Goal: Task Accomplishment & Management: Complete application form

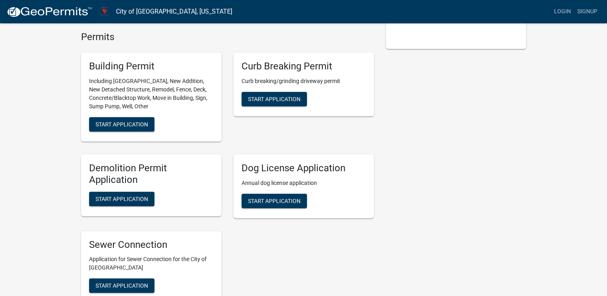
scroll to position [167, 0]
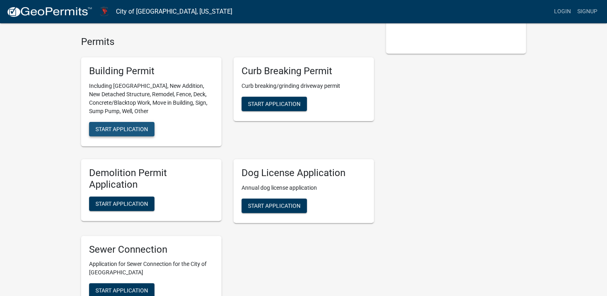
click at [132, 126] on span "Start Application" at bounding box center [122, 129] width 53 height 6
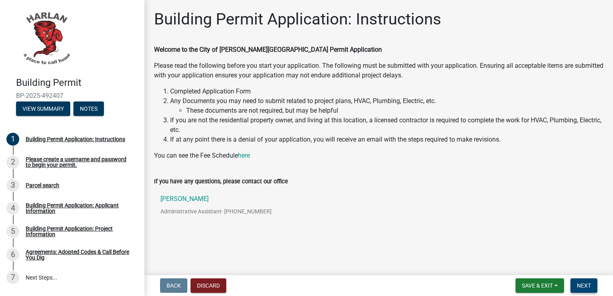
click at [581, 285] on span "Next" at bounding box center [584, 286] width 14 height 6
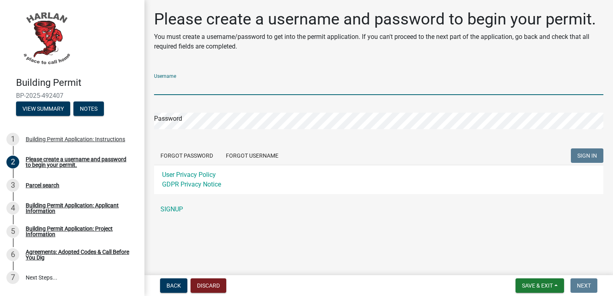
click at [188, 84] on input "Username" at bounding box center [378, 87] width 449 height 16
type input "[PERSON_NAME]"
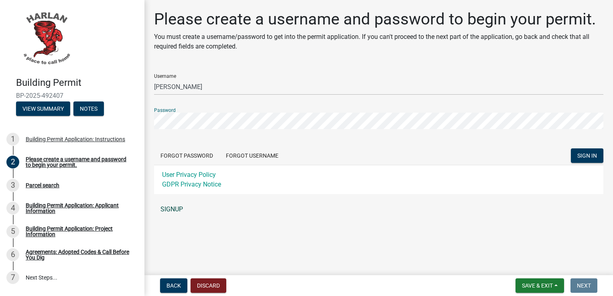
click at [176, 209] on link "SIGNUP" at bounding box center [378, 209] width 449 height 16
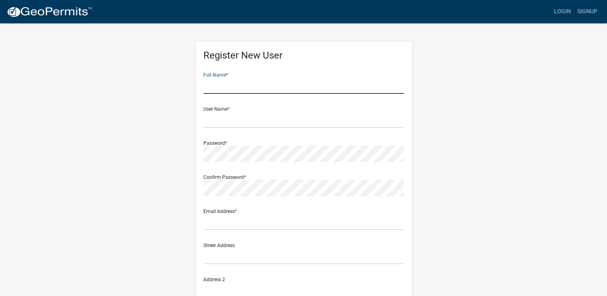
click at [220, 94] on form "Full Name * User Name * Password * Confirm Password * Email Address * Street Ad…" at bounding box center [303, 238] width 201 height 344
click at [220, 118] on input "text" at bounding box center [303, 120] width 201 height 16
click at [236, 88] on input "[PERSON_NAME]" at bounding box center [303, 85] width 201 height 16
type input "[PERSON_NAME]"
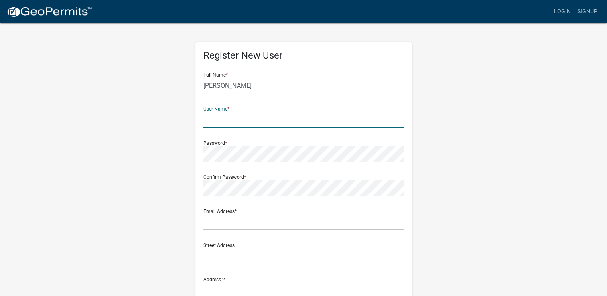
click at [223, 122] on input "text" at bounding box center [303, 120] width 201 height 16
type input "[PERSON_NAME]"
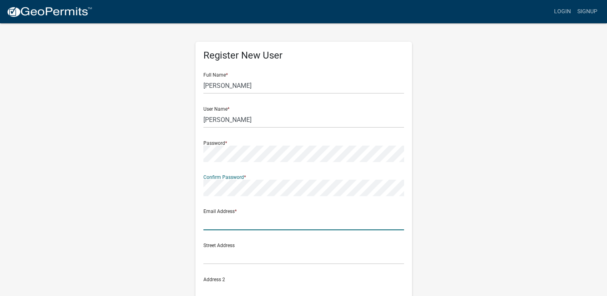
click at [290, 228] on input "text" at bounding box center [303, 222] width 201 height 16
type input "[EMAIL_ADDRESS][DOMAIN_NAME]"
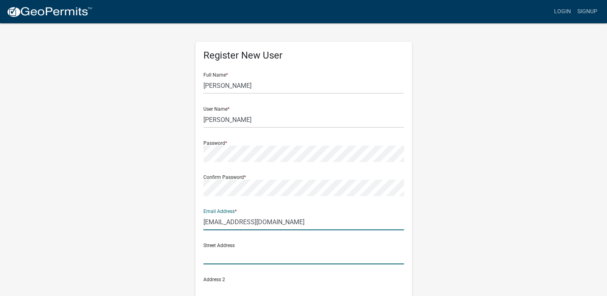
click at [250, 254] on input "text" at bounding box center [303, 256] width 201 height 16
type input "[STREET_ADDRESS]"
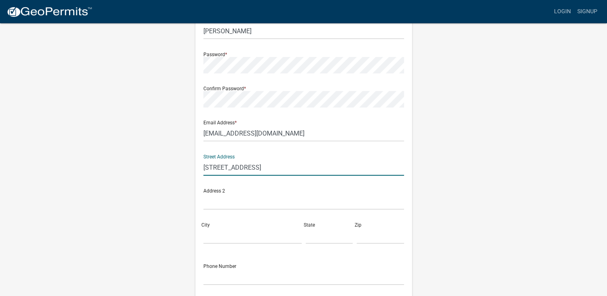
scroll to position [96, 0]
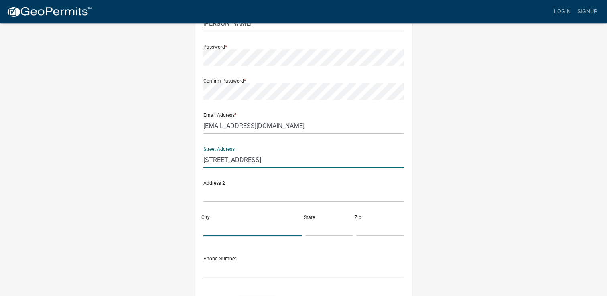
click at [232, 236] on input "City" at bounding box center [252, 228] width 98 height 16
type input "[PERSON_NAME]"
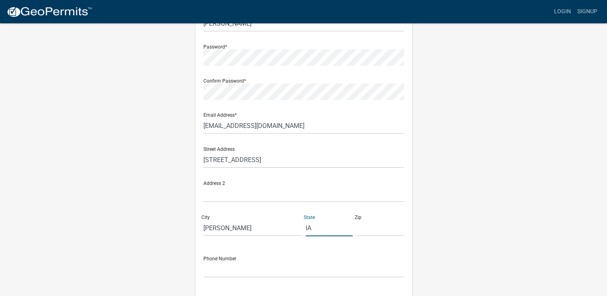
type input "IA"
type input "51537"
click at [222, 279] on form "Full Name * [PERSON_NAME] User Name * [PERSON_NAME] Password * Confirm Password…" at bounding box center [303, 142] width 201 height 344
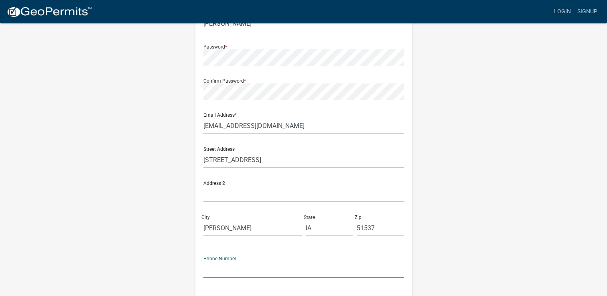
click at [218, 272] on input "text" at bounding box center [303, 269] width 201 height 16
type input "[PHONE_NUMBER]"
click at [582, 234] on wm-register-view "more_horiz Login Signup Register New User Full Name * [PERSON_NAME] User Name *…" at bounding box center [303, 130] width 607 height 452
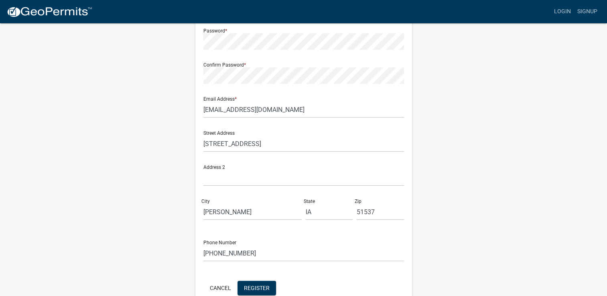
scroll to position [155, 0]
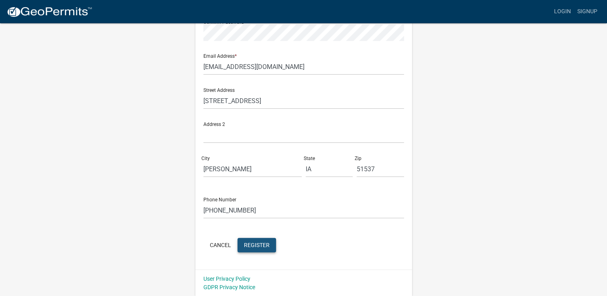
click at [261, 245] on span "Register" at bounding box center [257, 245] width 26 height 6
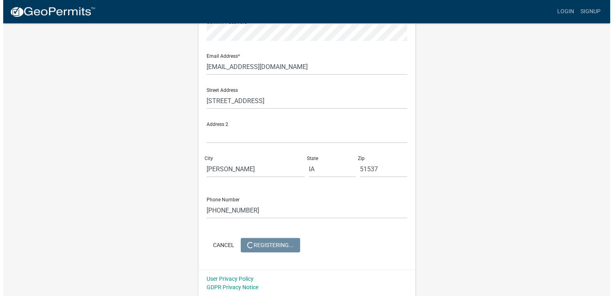
scroll to position [0, 0]
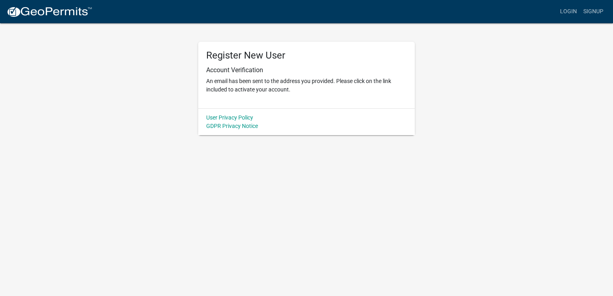
click at [234, 100] on div "Register New User Account Verification An email has been sent to the address yo…" at bounding box center [306, 75] width 217 height 67
click at [264, 103] on div "Register New User Account Verification An email has been sent to the address yo…" at bounding box center [306, 75] width 217 height 67
click at [260, 94] on div "Register New User Account Verification An email has been sent to the address yo…" at bounding box center [306, 75] width 217 height 67
click at [279, 88] on p "An email has been sent to the address you provided. Please click on the link in…" at bounding box center [306, 85] width 201 height 17
click at [278, 85] on p "An email has been sent to the address you provided. Please click on the link in…" at bounding box center [306, 85] width 201 height 17
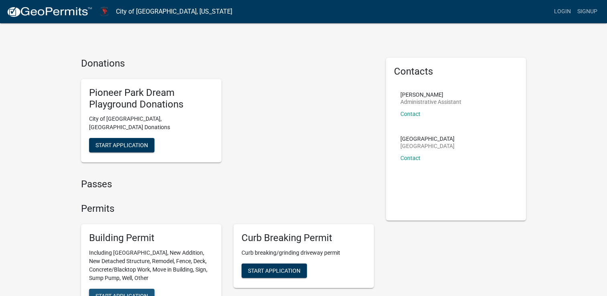
click at [142, 293] on span "Start Application" at bounding box center [122, 296] width 53 height 6
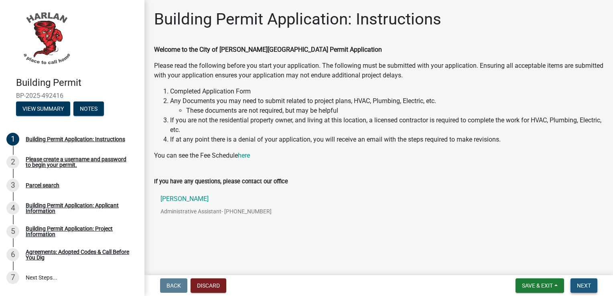
click at [583, 285] on span "Next" at bounding box center [584, 286] width 14 height 6
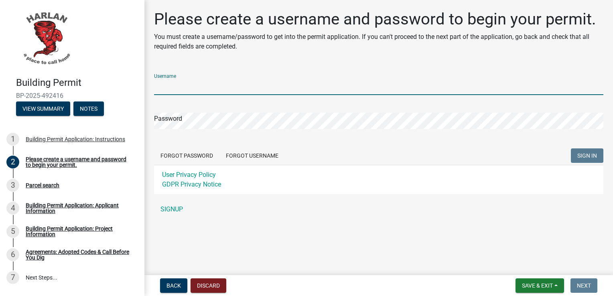
click at [206, 87] on input "Username" at bounding box center [378, 87] width 449 height 16
type input "[PERSON_NAME]"
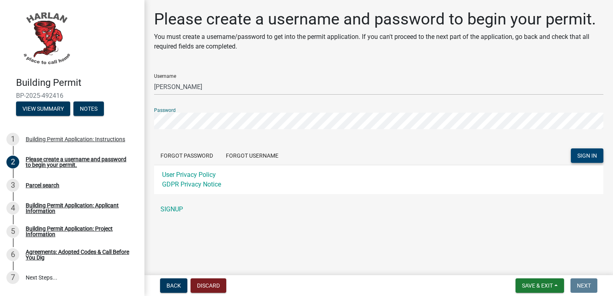
click at [590, 152] on span "SIGN IN" at bounding box center [587, 155] width 20 height 6
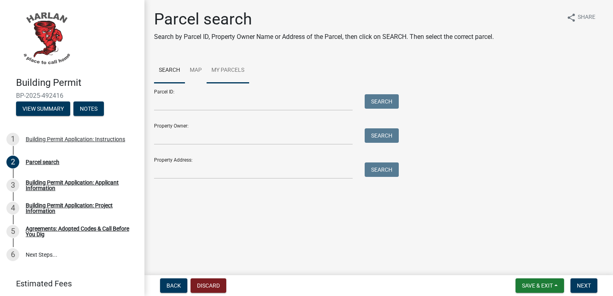
click at [221, 67] on link "My Parcels" at bounding box center [228, 71] width 43 height 26
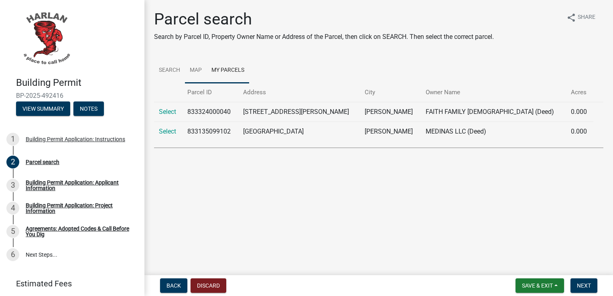
click at [193, 72] on link "Map" at bounding box center [196, 71] width 22 height 26
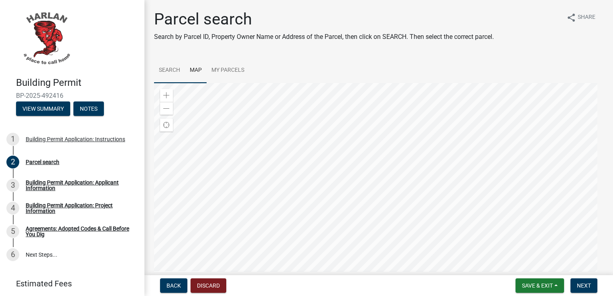
click at [169, 71] on link "Search" at bounding box center [169, 71] width 31 height 26
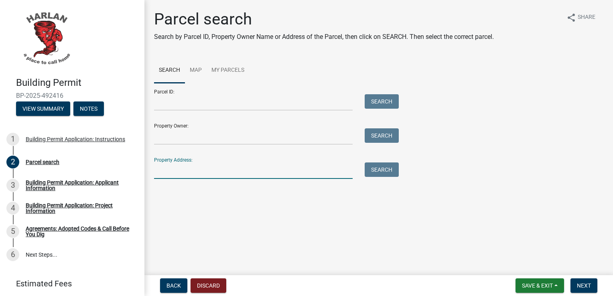
click at [183, 171] on input "Property Address:" at bounding box center [253, 171] width 199 height 16
type input "[STREET_ADDRESS]"
type input "Donna R Schmidt"
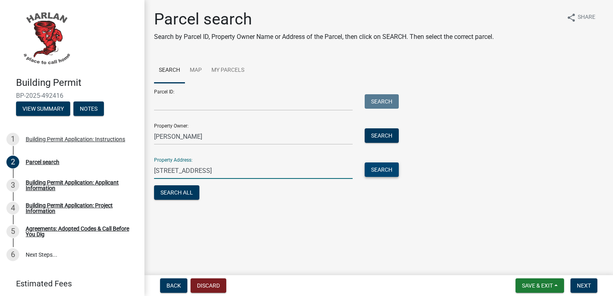
click at [378, 176] on button "Search" at bounding box center [382, 170] width 34 height 14
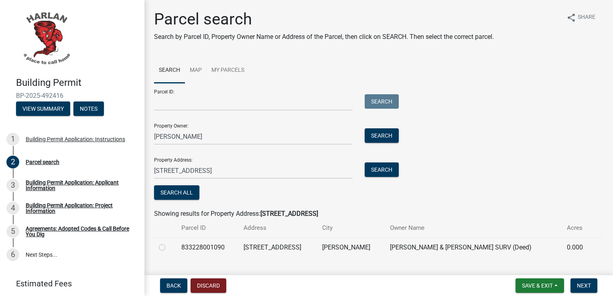
click at [169, 243] on label at bounding box center [169, 243] width 0 height 0
click at [169, 248] on input "radio" at bounding box center [171, 245] width 5 height 5
radio input "true"
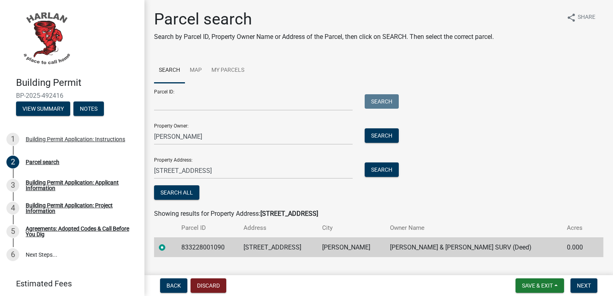
scroll to position [16, 0]
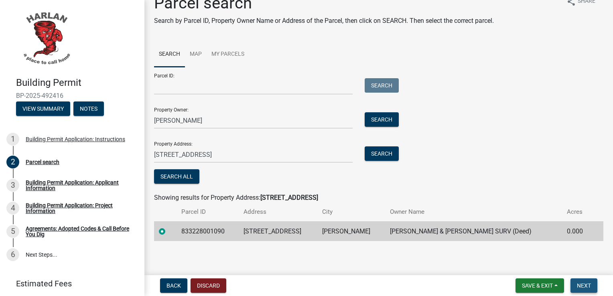
click at [587, 285] on span "Next" at bounding box center [584, 286] width 14 height 6
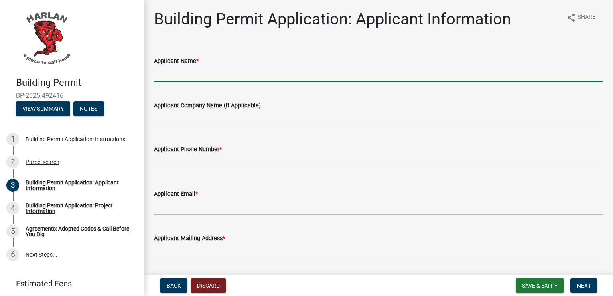
click at [249, 71] on input "Applicant Name *" at bounding box center [378, 74] width 449 height 16
type input "Michael & Donna Schmidt"
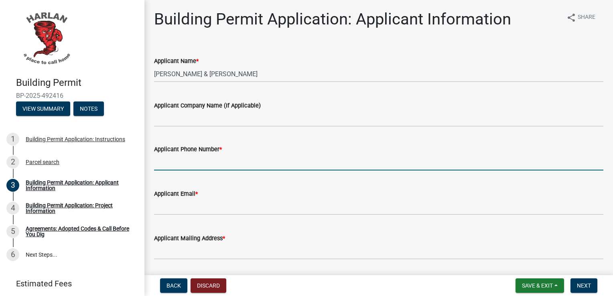
click at [171, 165] on input "Applicant Phone Number *" at bounding box center [378, 162] width 449 height 16
type input "7125795337"
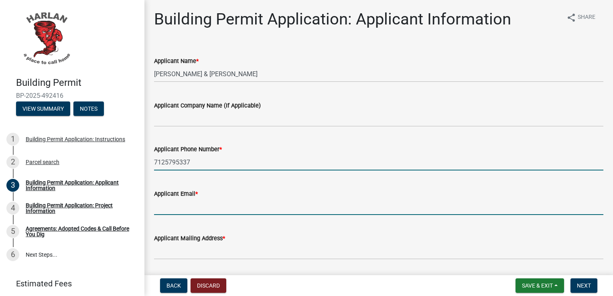
type input "[EMAIL_ADDRESS][DOMAIN_NAME]"
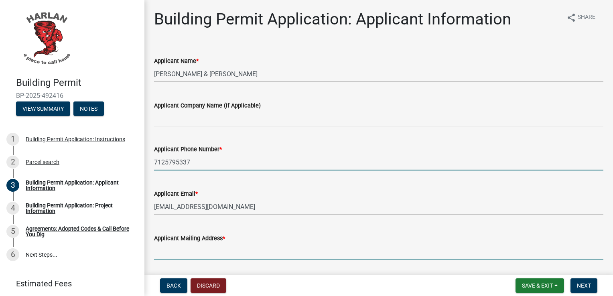
type input "[STREET_ADDRESS]"
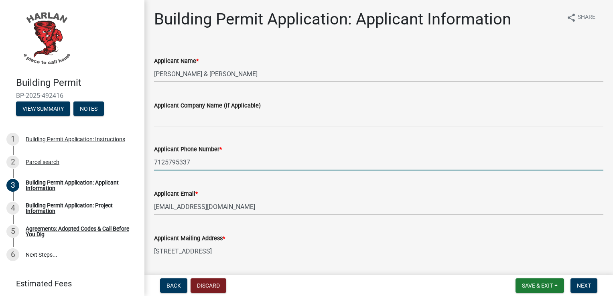
type input "[PERSON_NAME]"
type input "IA"
type input "51537"
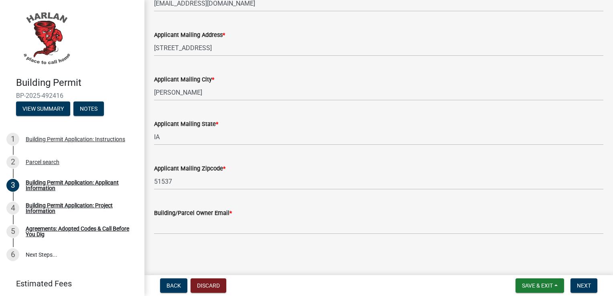
scroll to position [204, 0]
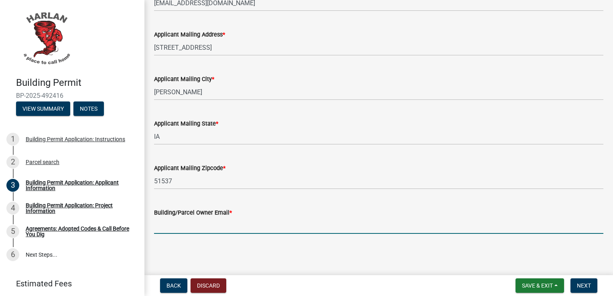
click at [224, 226] on input "Building/Parcel Owner Email *" at bounding box center [378, 226] width 449 height 16
type input "[EMAIL_ADDRESS][DOMAIN_NAME]"
click at [584, 287] on span "Next" at bounding box center [584, 286] width 14 height 6
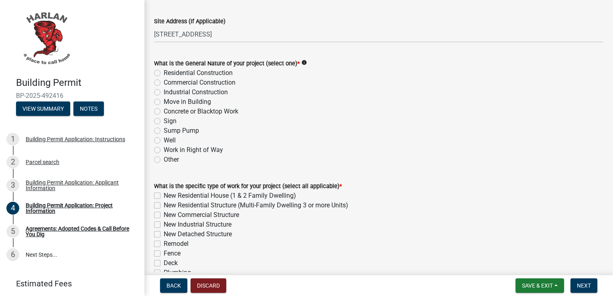
scroll to position [80, 0]
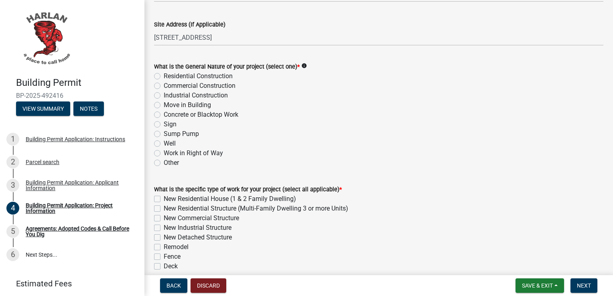
click at [164, 76] on label "Residential Construction" at bounding box center [198, 76] width 69 height 10
click at [164, 76] on input "Residential Construction" at bounding box center [166, 73] width 5 height 5
radio input "true"
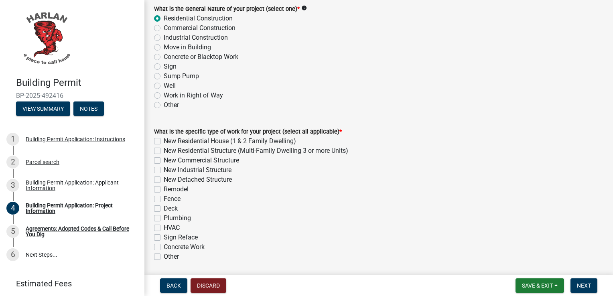
scroll to position [161, 0]
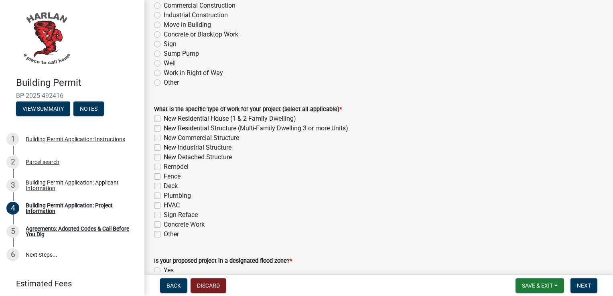
click at [164, 235] on label "Other" at bounding box center [171, 235] width 15 height 10
click at [164, 235] on input "Other" at bounding box center [166, 232] width 5 height 5
checkbox input "true"
checkbox input "false"
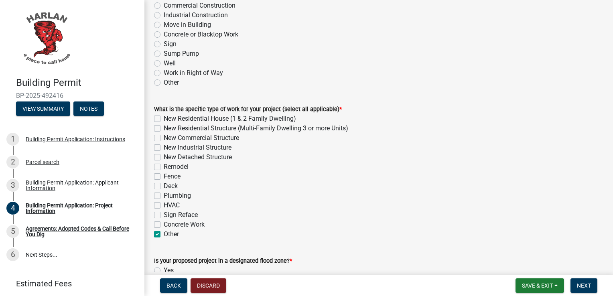
checkbox input "false"
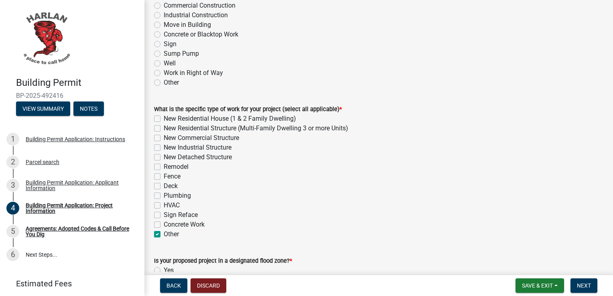
checkbox input "false"
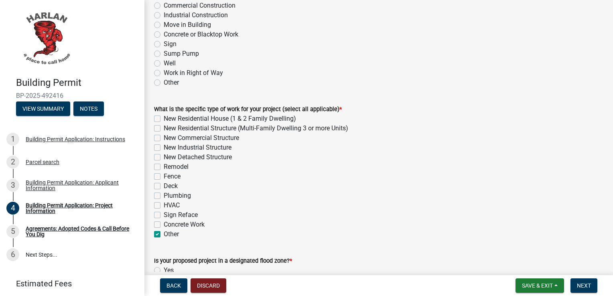
checkbox input "true"
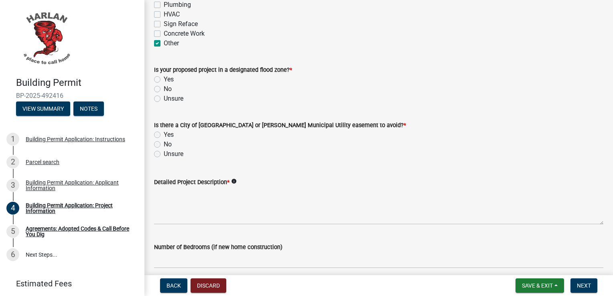
scroll to position [361, 0]
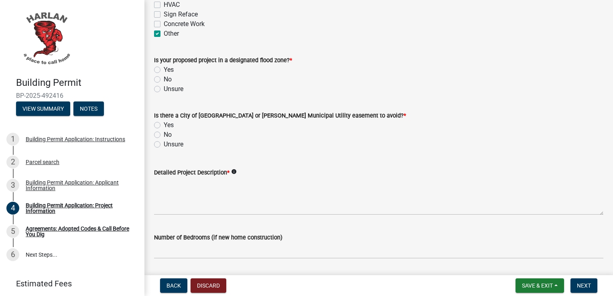
click at [157, 76] on div "No" at bounding box center [378, 80] width 449 height 10
click at [164, 80] on label "No" at bounding box center [168, 80] width 8 height 10
click at [164, 80] on input "No" at bounding box center [166, 77] width 5 height 5
radio input "true"
click at [164, 134] on label "No" at bounding box center [168, 135] width 8 height 10
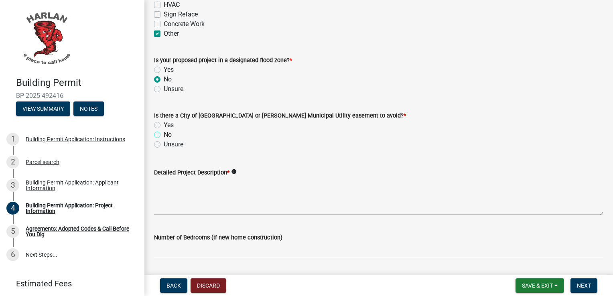
click at [164, 134] on input "No" at bounding box center [166, 132] width 5 height 5
radio input "true"
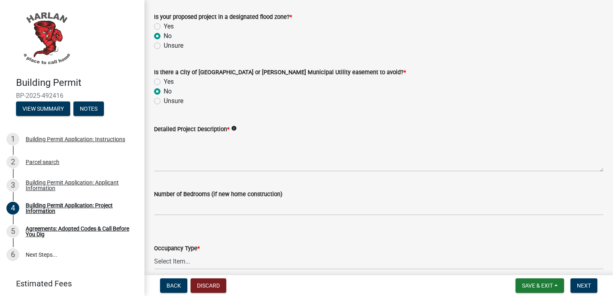
scroll to position [401, 0]
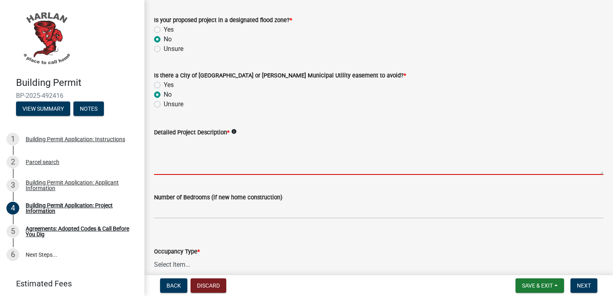
click at [179, 166] on textarea "Detailed Project Description *" at bounding box center [378, 156] width 449 height 38
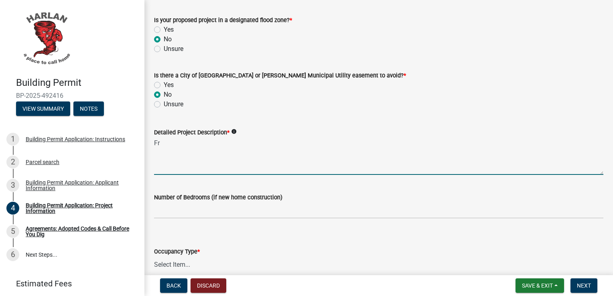
type textarea "F"
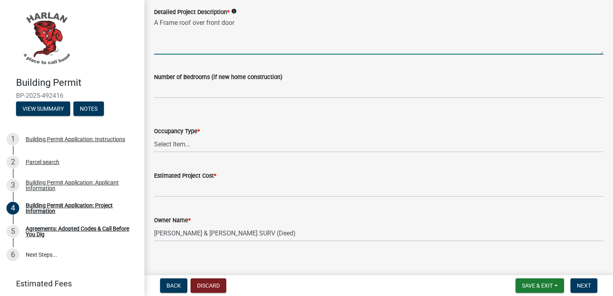
scroll to position [482, 0]
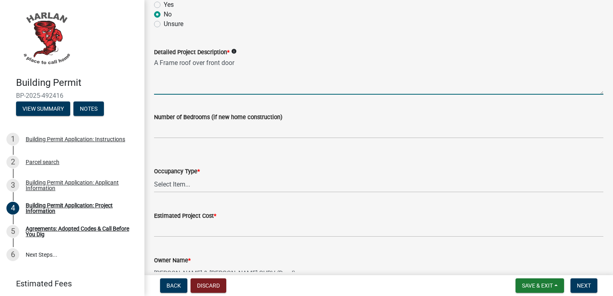
type textarea "A Frame roof over front door"
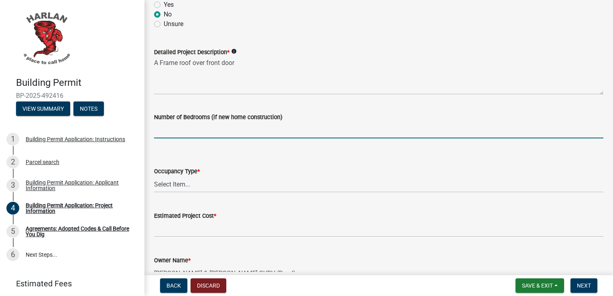
click at [251, 128] on input "text" at bounding box center [378, 130] width 449 height 16
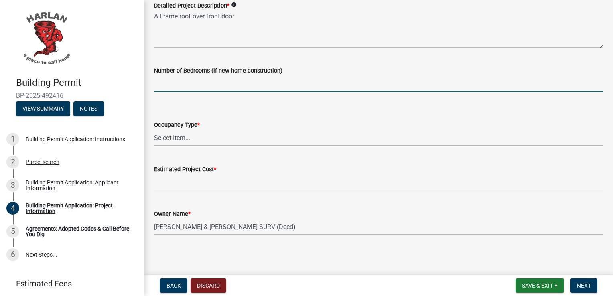
scroll to position [529, 0]
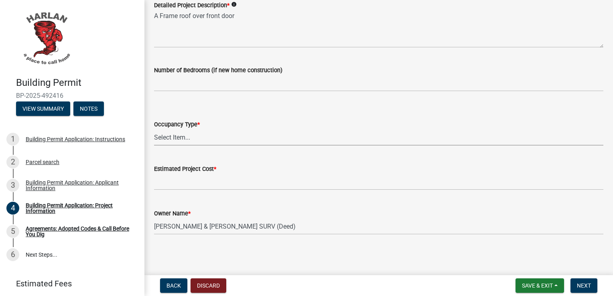
click at [213, 142] on select "Select Item... Apartment Commercial Condominium Duplex Industrial Muti-Family S…" at bounding box center [378, 137] width 449 height 16
click at [154, 129] on select "Select Item... Apartment Commercial Condominium Duplex Industrial Muti-Family S…" at bounding box center [378, 137] width 449 height 16
select select "57c12fbf-2104-401b-a871-4062d0a56bab"
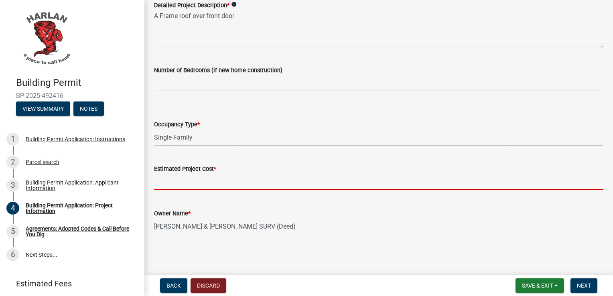
click at [214, 180] on input "text" at bounding box center [378, 182] width 449 height 16
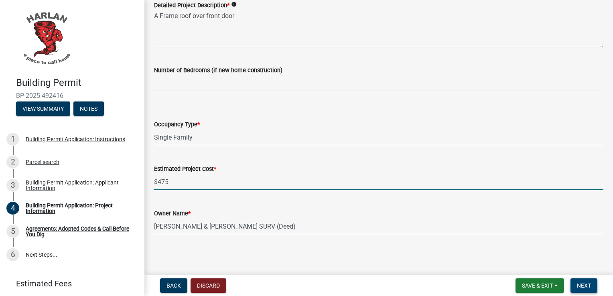
type input "475"
click at [580, 285] on span "Next" at bounding box center [584, 286] width 14 height 6
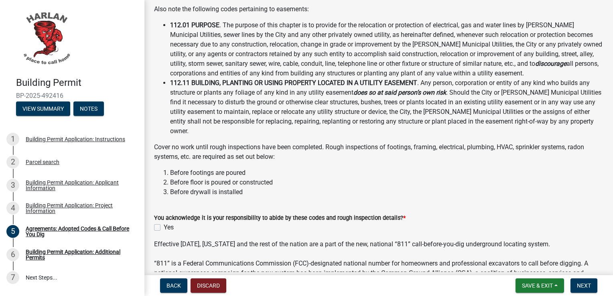
scroll to position [166, 0]
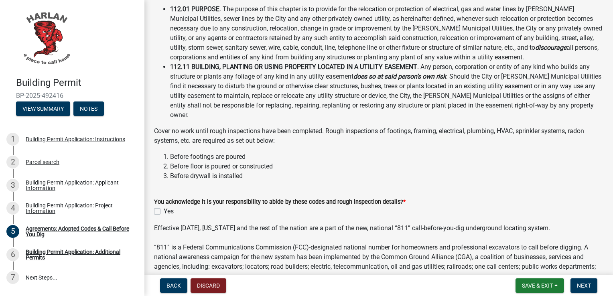
click at [164, 207] on label "Yes" at bounding box center [169, 212] width 10 height 10
click at [164, 207] on input "Yes" at bounding box center [166, 209] width 5 height 5
checkbox input "true"
drag, startPoint x: 610, startPoint y: 266, endPoint x: 596, endPoint y: 272, distance: 16.0
click at [596, 272] on wm-data-entity-input "Effective May 1, 2007, Iowa and the rest of the nation are a part of the new, n…" at bounding box center [378, 256] width 449 height 64
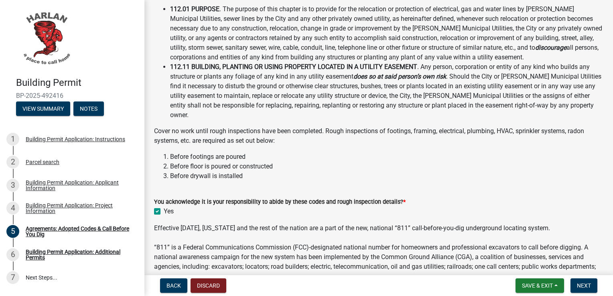
scroll to position [239, 0]
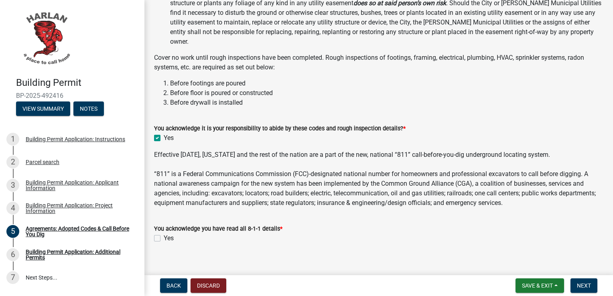
click at [164, 234] on label "Yes" at bounding box center [169, 239] width 10 height 10
click at [164, 234] on input "Yes" at bounding box center [166, 236] width 5 height 5
checkbox input "true"
click at [589, 285] on span "Next" at bounding box center [584, 286] width 14 height 6
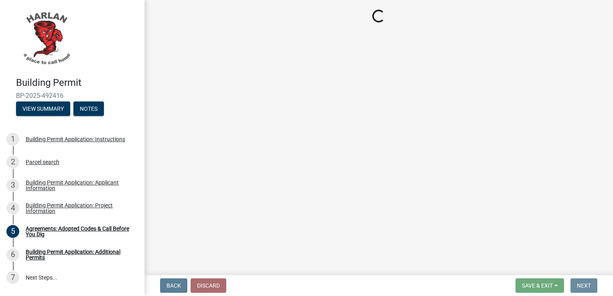
scroll to position [0, 0]
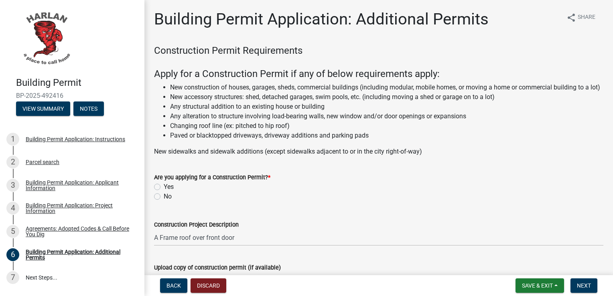
click at [164, 192] on label "Yes" at bounding box center [169, 187] width 10 height 10
click at [164, 187] on input "Yes" at bounding box center [166, 184] width 5 height 5
radio input "true"
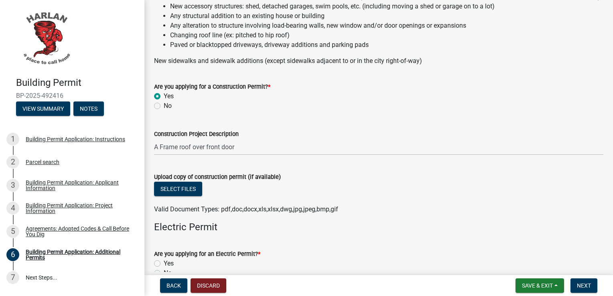
scroll to position [96, 0]
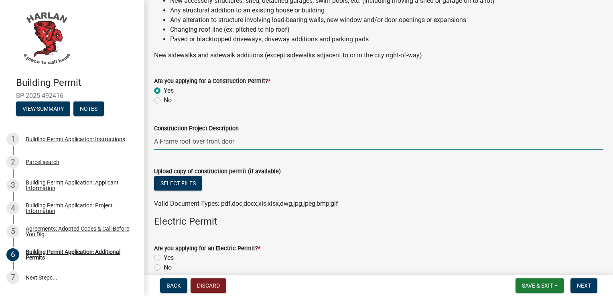
click at [249, 150] on input "A Frame roof over front door" at bounding box center [378, 141] width 449 height 16
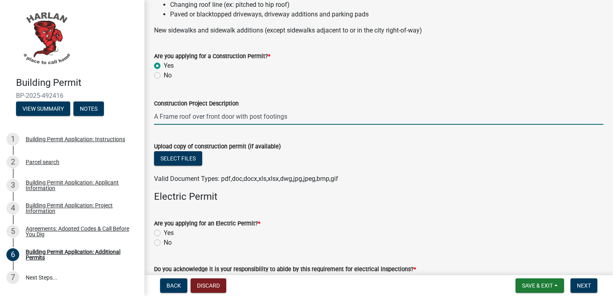
scroll to position [128, 0]
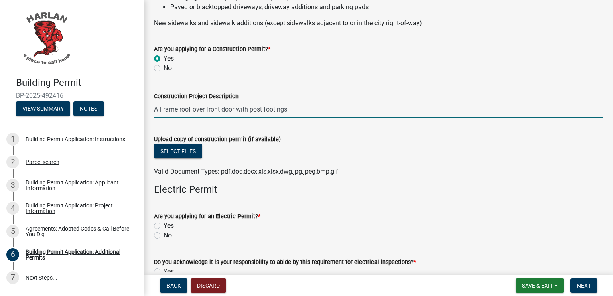
type input "A Frame roof over front door with post footings"
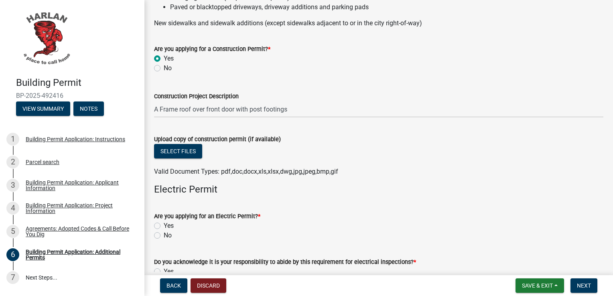
click at [164, 240] on label "No" at bounding box center [168, 236] width 8 height 10
click at [164, 236] on input "No" at bounding box center [166, 233] width 5 height 5
radio input "true"
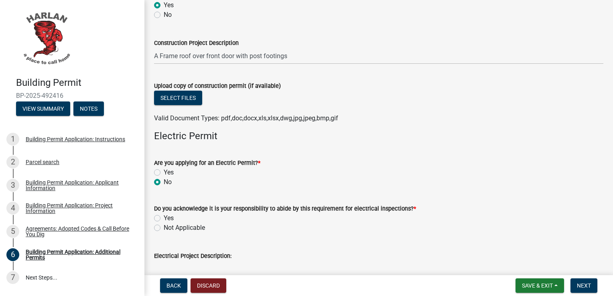
scroll to position [214, 0]
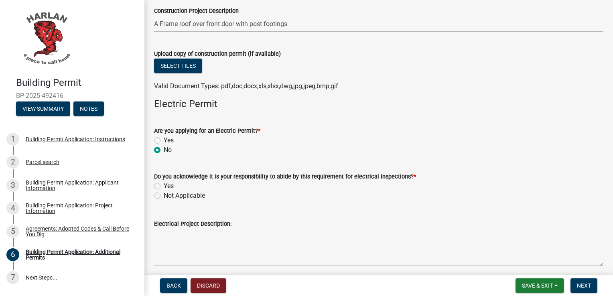
click at [164, 201] on label "Not Applicable" at bounding box center [184, 196] width 41 height 10
click at [164, 196] on input "Not Applicable" at bounding box center [166, 193] width 5 height 5
radio input "true"
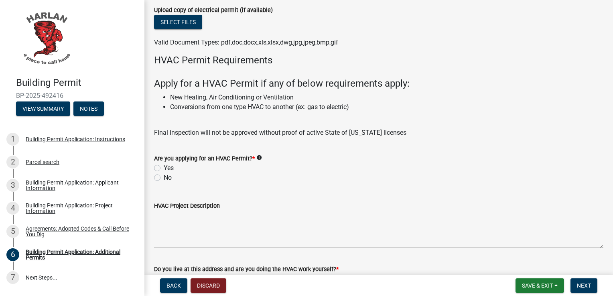
scroll to position [503, 0]
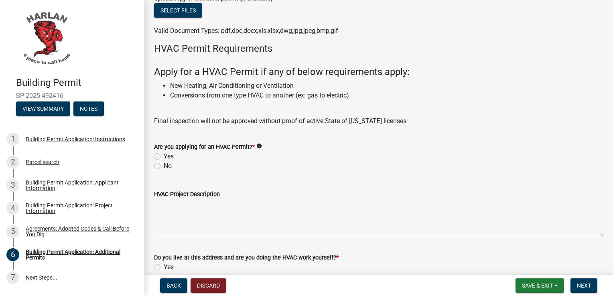
click at [164, 171] on label "No" at bounding box center [168, 166] width 8 height 10
click at [164, 167] on input "No" at bounding box center [166, 163] width 5 height 5
radio input "true"
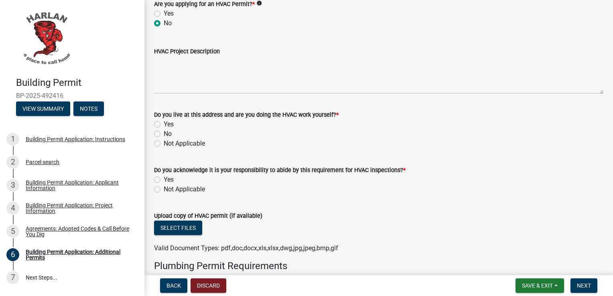
scroll to position [647, 0]
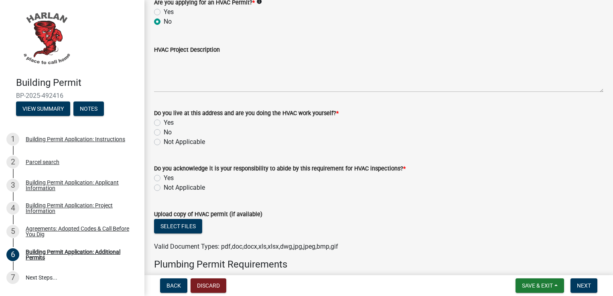
click at [164, 147] on label "Not Applicable" at bounding box center [184, 142] width 41 height 10
click at [164, 142] on input "Not Applicable" at bounding box center [166, 139] width 5 height 5
radio input "true"
click at [164, 193] on label "Not Applicable" at bounding box center [184, 188] width 41 height 10
click at [164, 188] on input "Not Applicable" at bounding box center [166, 185] width 5 height 5
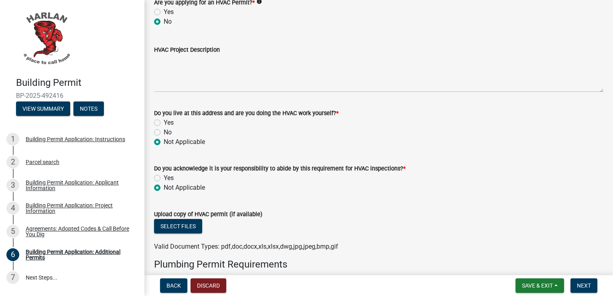
radio input "true"
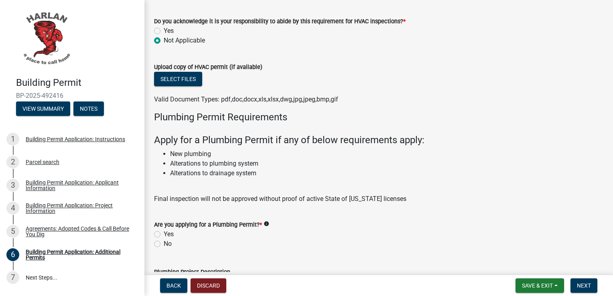
scroll to position [808, 0]
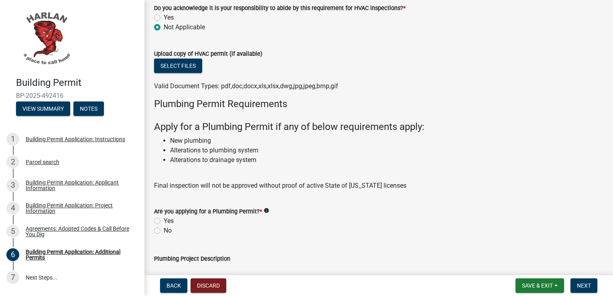
click at [164, 236] on label "No" at bounding box center [168, 231] width 8 height 10
click at [164, 231] on input "No" at bounding box center [166, 228] width 5 height 5
radio input "true"
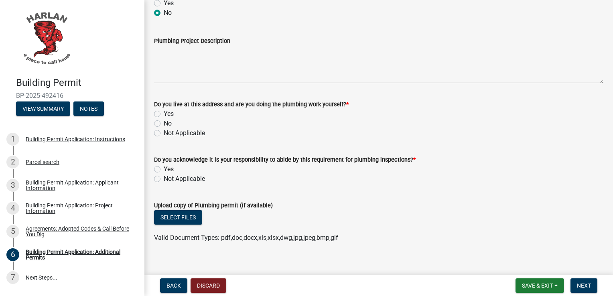
scroll to position [1033, 0]
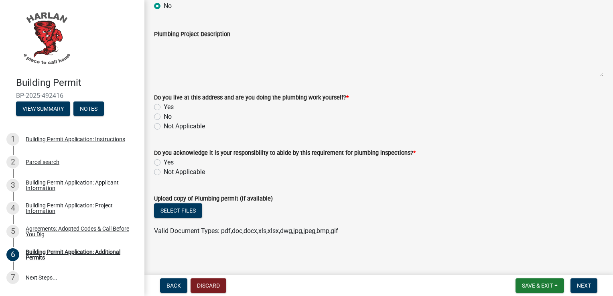
click at [164, 131] on label "Not Applicable" at bounding box center [184, 127] width 41 height 10
click at [164, 127] on input "Not Applicable" at bounding box center [166, 124] width 5 height 5
radio input "true"
click at [176, 158] on div "Do you acknowledge it is your responsibility to abide by this requirement for p…" at bounding box center [378, 153] width 449 height 10
click at [164, 177] on label "Not Applicable" at bounding box center [184, 172] width 41 height 10
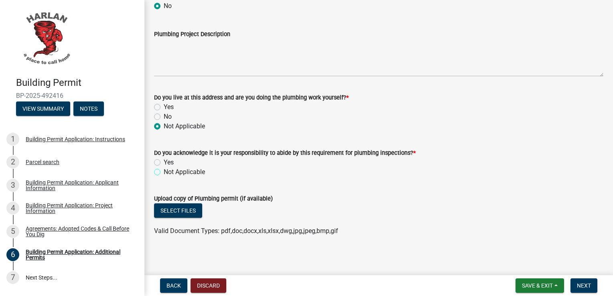
click at [164, 173] on input "Not Applicable" at bounding box center [166, 169] width 5 height 5
radio input "true"
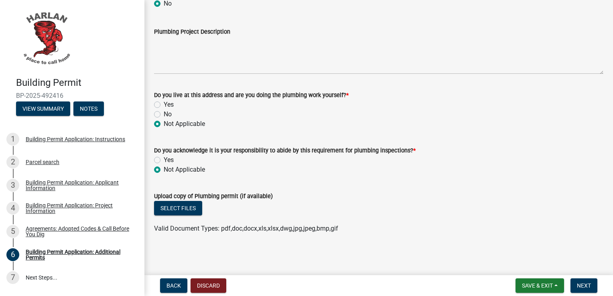
scroll to position [1044, 0]
click at [584, 280] on button "Next" at bounding box center [584, 286] width 27 height 14
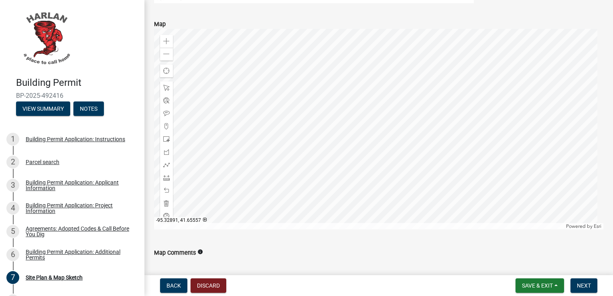
scroll to position [467, 0]
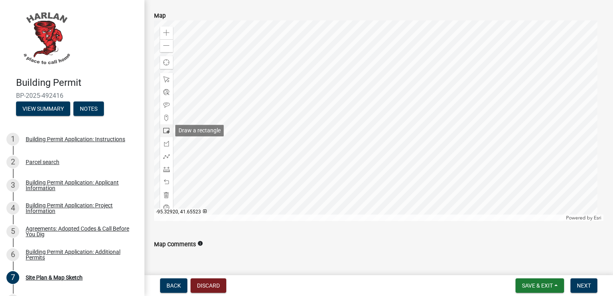
click at [166, 132] on span at bounding box center [166, 131] width 6 height 6
click at [370, 149] on div at bounding box center [378, 120] width 449 height 201
click at [374, 142] on div at bounding box center [378, 120] width 449 height 201
click at [379, 151] on div at bounding box center [378, 120] width 449 height 201
click at [364, 139] on div at bounding box center [378, 120] width 449 height 201
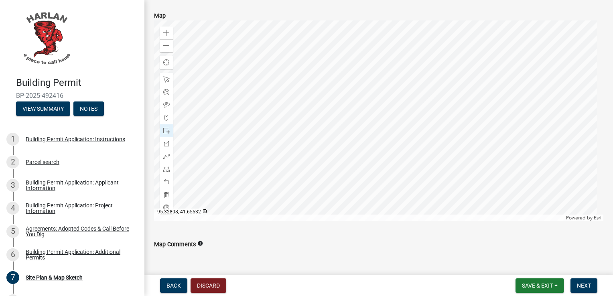
click at [392, 109] on div at bounding box center [378, 120] width 449 height 201
click at [205, 287] on button "Discard" at bounding box center [209, 286] width 36 height 14
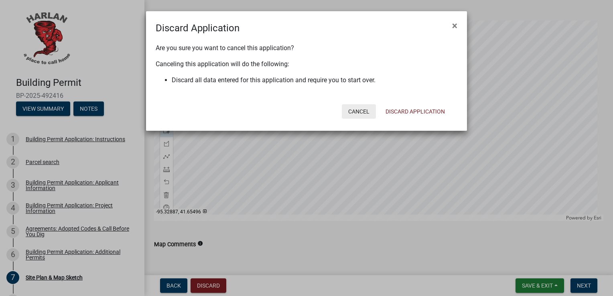
click at [352, 113] on button "Cancel" at bounding box center [359, 111] width 34 height 14
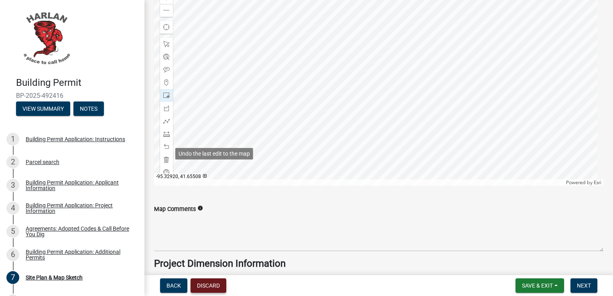
scroll to position [547, 0]
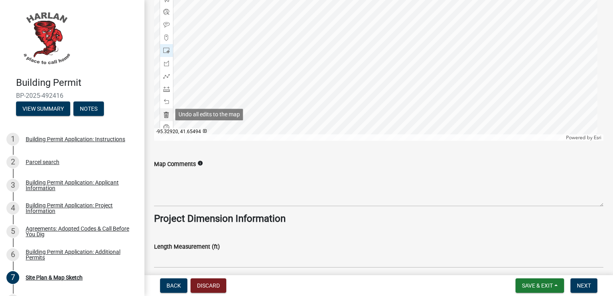
click at [165, 115] on span at bounding box center [166, 115] width 6 height 6
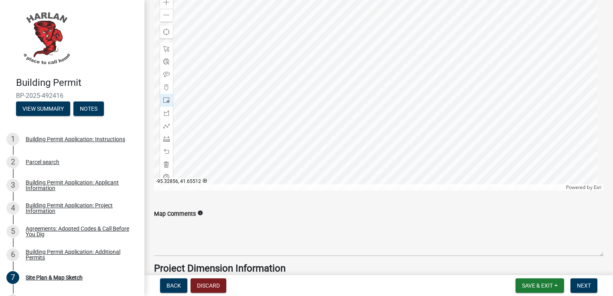
scroll to position [467, 0]
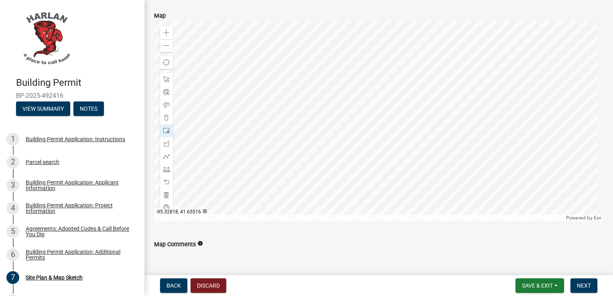
click at [374, 151] on div at bounding box center [378, 120] width 449 height 201
click at [164, 30] on span at bounding box center [166, 33] width 6 height 6
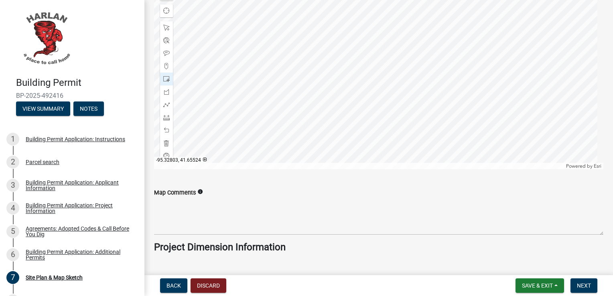
scroll to position [493, 0]
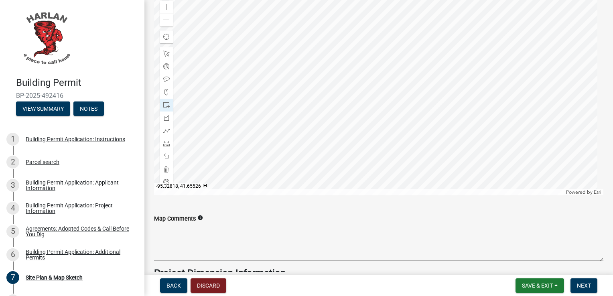
click at [360, 135] on div at bounding box center [378, 95] width 449 height 201
click at [166, 22] on span at bounding box center [166, 20] width 6 height 6
click at [166, 21] on span at bounding box center [166, 20] width 6 height 6
click at [170, 5] on div "Zoom in" at bounding box center [166, 7] width 13 height 13
click at [167, 130] on span at bounding box center [166, 131] width 6 height 6
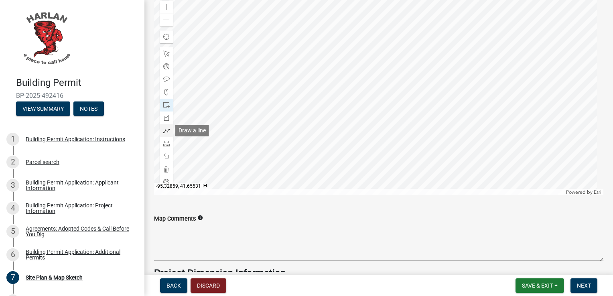
scroll to position [487, 0]
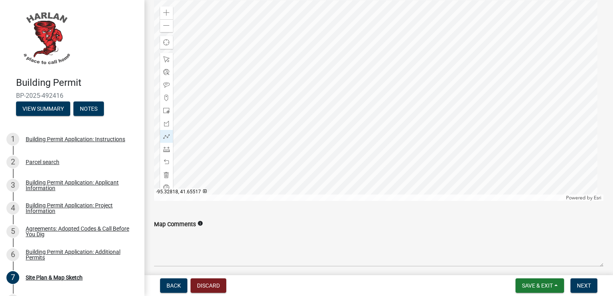
click at [368, 175] on div at bounding box center [378, 100] width 449 height 201
click at [368, 184] on div at bounding box center [378, 100] width 449 height 201
click at [371, 184] on div at bounding box center [378, 100] width 449 height 201
click at [165, 136] on span at bounding box center [166, 136] width 6 height 6
click at [368, 175] on div at bounding box center [378, 100] width 449 height 201
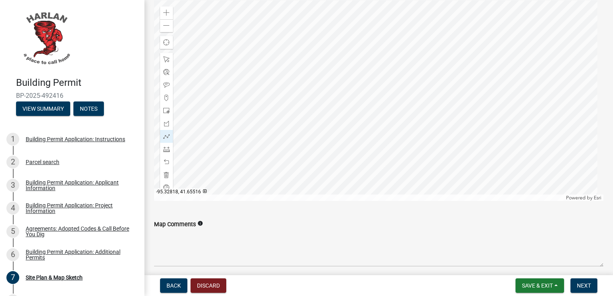
click at [368, 183] on div at bounding box center [378, 100] width 449 height 201
click at [381, 183] on div at bounding box center [378, 100] width 449 height 201
click at [381, 175] on div at bounding box center [378, 100] width 449 height 201
click at [368, 175] on div at bounding box center [378, 100] width 449 height 201
click at [167, 137] on span at bounding box center [166, 136] width 6 height 6
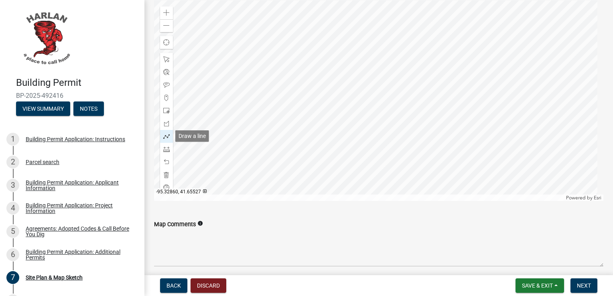
click at [163, 141] on div at bounding box center [166, 136] width 13 height 13
click at [369, 175] on div at bounding box center [378, 100] width 449 height 201
click at [369, 182] on div at bounding box center [378, 100] width 449 height 201
click at [382, 182] on div at bounding box center [378, 100] width 449 height 201
click at [381, 174] on div at bounding box center [378, 100] width 449 height 201
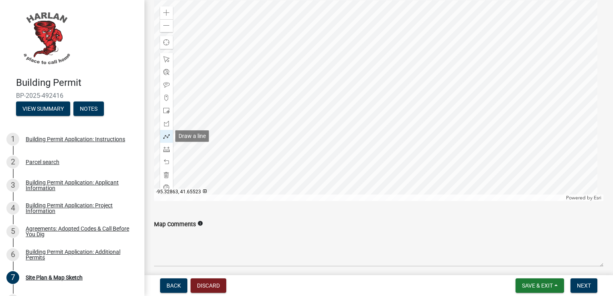
click at [169, 139] on span at bounding box center [166, 136] width 6 height 6
click at [368, 175] on div at bounding box center [378, 100] width 449 height 201
click at [368, 182] on div at bounding box center [378, 100] width 449 height 201
click at [381, 182] on div at bounding box center [378, 100] width 449 height 201
click at [380, 176] on div at bounding box center [378, 100] width 449 height 201
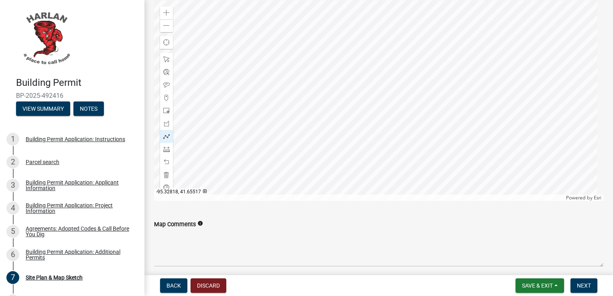
click at [367, 175] on div at bounding box center [378, 100] width 449 height 201
click at [368, 176] on div at bounding box center [378, 100] width 449 height 201
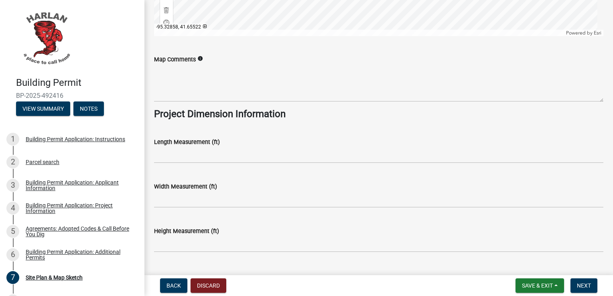
scroll to position [634, 0]
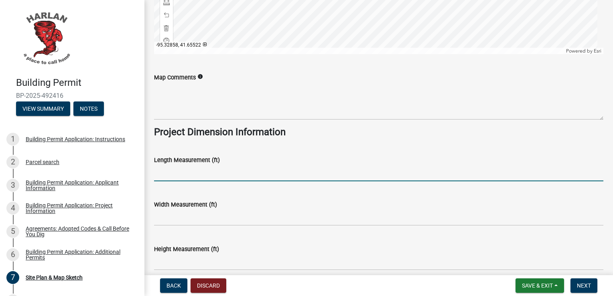
click at [171, 173] on input "text" at bounding box center [378, 173] width 449 height 16
type input "1"
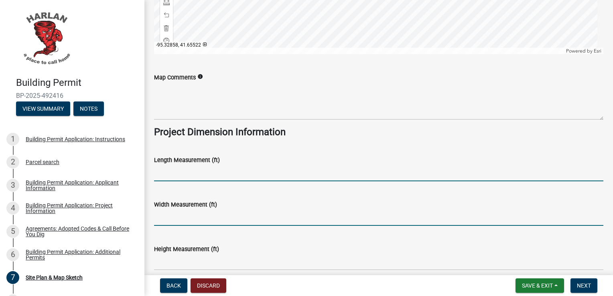
click at [165, 222] on input "text" at bounding box center [378, 217] width 449 height 16
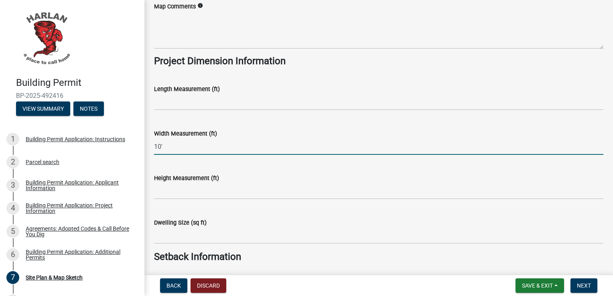
scroll to position [714, 0]
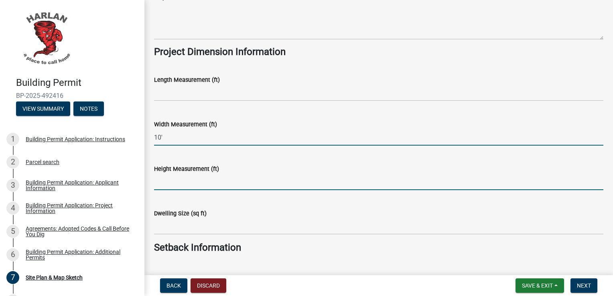
type input "10"
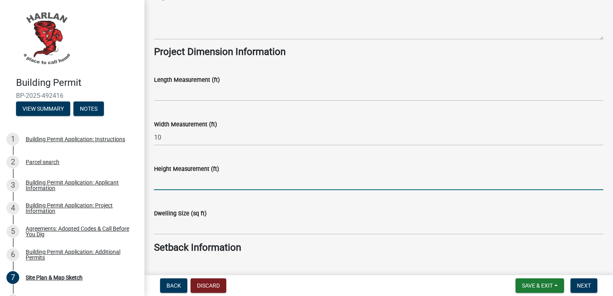
click at [162, 182] on input "text" at bounding box center [378, 182] width 449 height 16
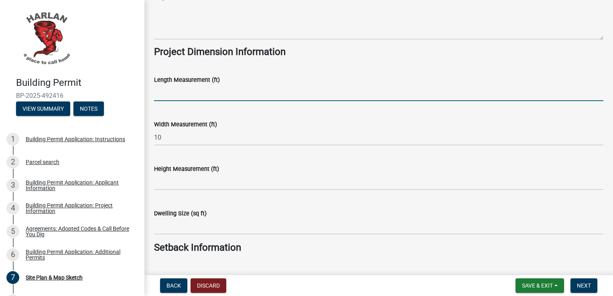
click at [163, 94] on input "text" at bounding box center [378, 93] width 449 height 16
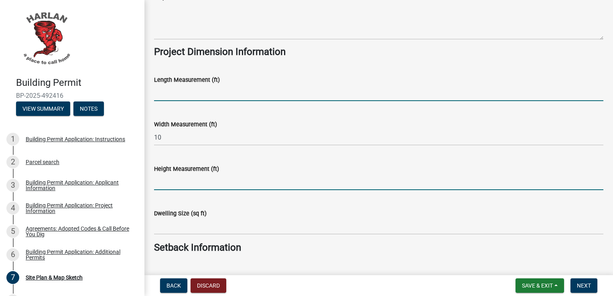
click at [193, 183] on input "text" at bounding box center [378, 182] width 449 height 16
type input "11"
click at [183, 94] on input "text" at bounding box center [378, 93] width 449 height 16
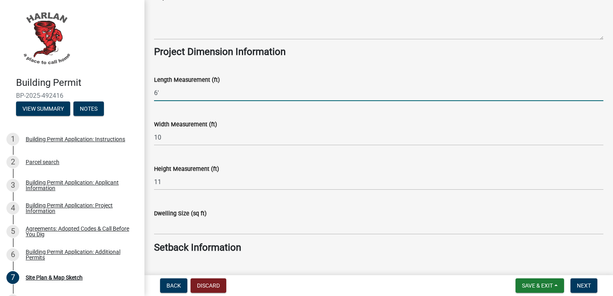
type input "6"
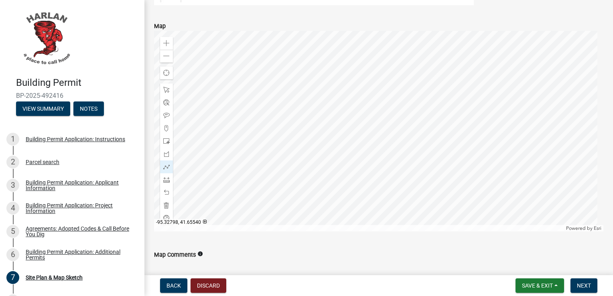
scroll to position [433, 0]
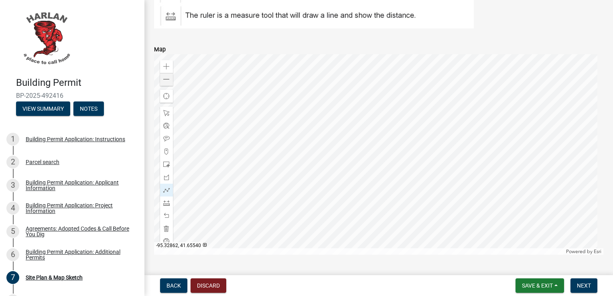
type input "2"
click at [165, 81] on span at bounding box center [166, 79] width 6 height 6
click at [166, 81] on span at bounding box center [166, 79] width 6 height 6
click at [166, 67] on span at bounding box center [166, 66] width 6 height 6
click at [586, 286] on span "Next" at bounding box center [584, 286] width 14 height 6
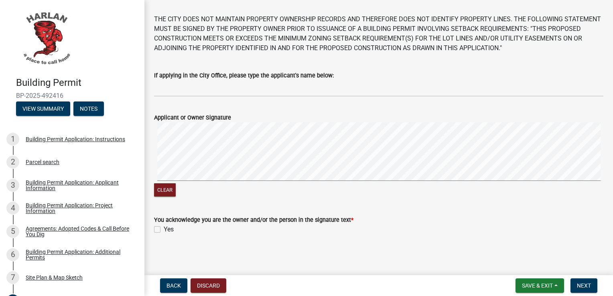
scroll to position [57, 0]
click at [164, 228] on label "Yes" at bounding box center [169, 229] width 10 height 10
click at [164, 228] on input "Yes" at bounding box center [166, 226] width 5 height 5
checkbox input "true"
click at [172, 285] on span "Back" at bounding box center [174, 286] width 14 height 6
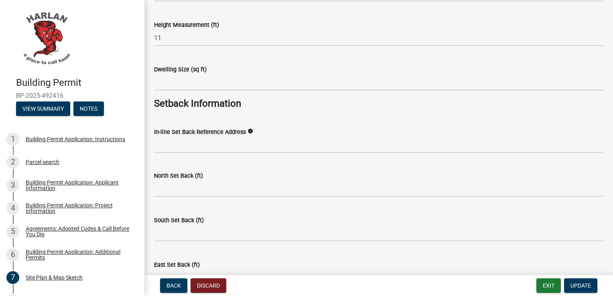
scroll to position [883, 0]
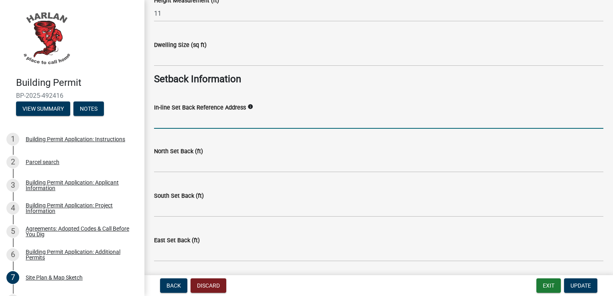
click at [175, 126] on input "In-line Set Back Reference Address" at bounding box center [378, 120] width 449 height 16
type input "1314 Victoria St, Harlan, IA"
click at [249, 106] on icon "info" at bounding box center [251, 107] width 6 height 6
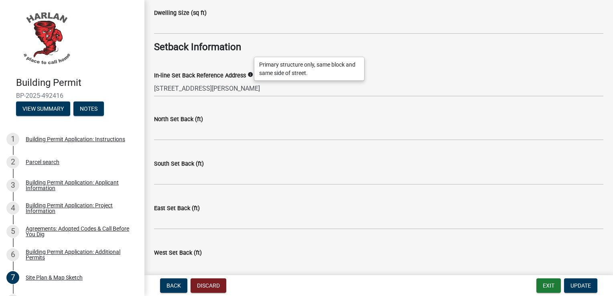
scroll to position [955, 0]
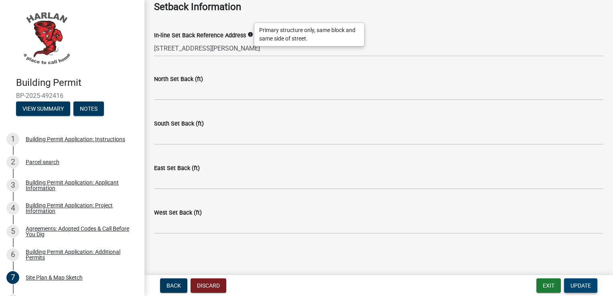
click at [582, 288] on span "Update" at bounding box center [581, 286] width 20 height 6
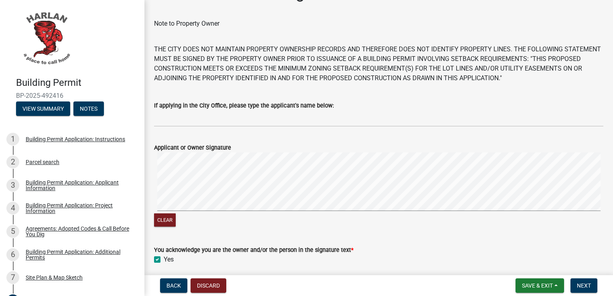
scroll to position [57, 0]
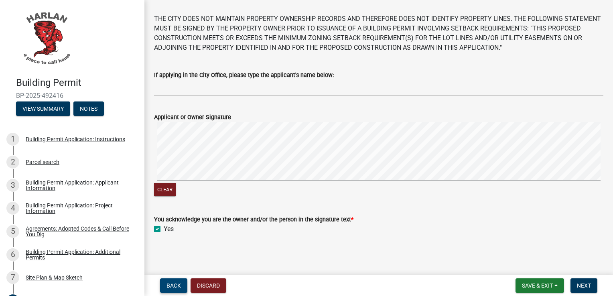
click at [174, 283] on span "Back" at bounding box center [174, 286] width 14 height 6
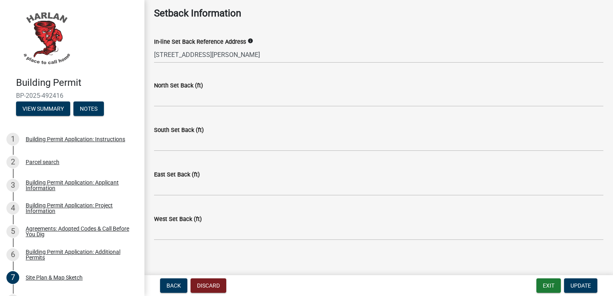
scroll to position [955, 0]
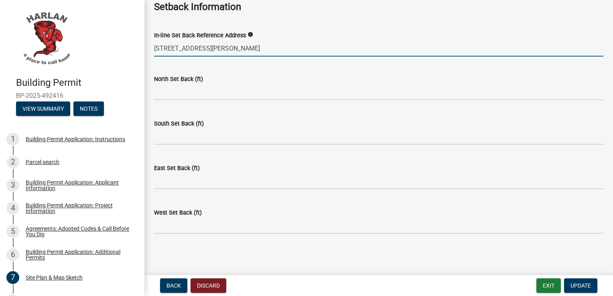
click at [242, 51] on input "1314 Victoria St, Harlan, IA" at bounding box center [378, 48] width 449 height 16
type input "1"
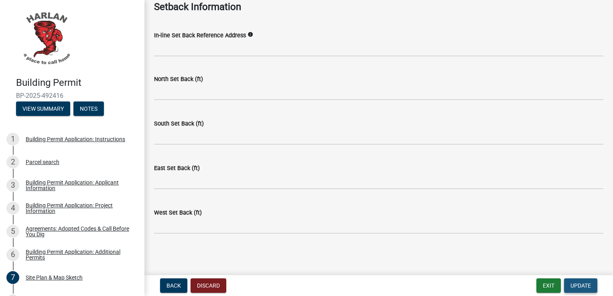
click at [586, 287] on span "Update" at bounding box center [581, 286] width 20 height 6
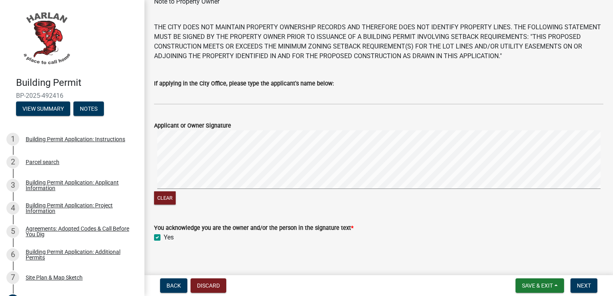
scroll to position [57, 0]
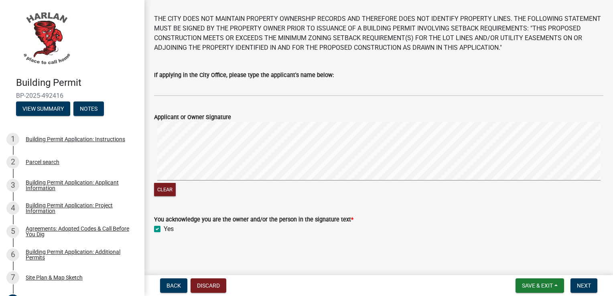
click at [167, 180] on signature-pad at bounding box center [378, 152] width 449 height 61
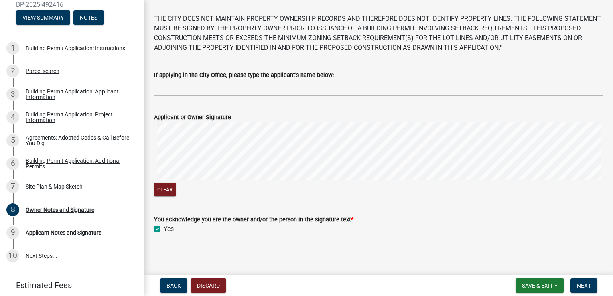
scroll to position [119, 0]
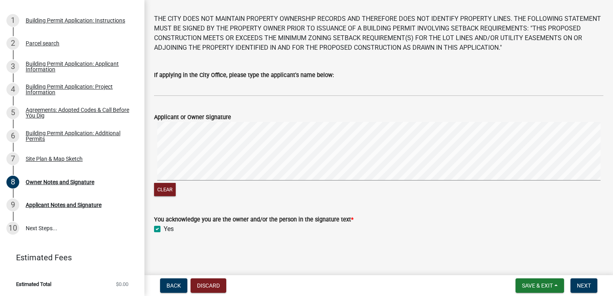
click at [274, 136] on form "Applicant or Owner Signature Clear" at bounding box center [378, 150] width 449 height 95
click at [175, 290] on button "Back" at bounding box center [173, 286] width 27 height 14
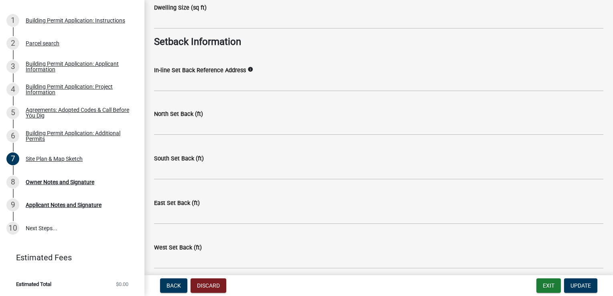
scroll to position [923, 0]
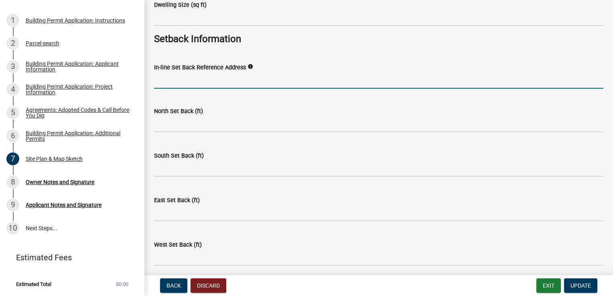
click at [194, 77] on input "In-line Set Back Reference Address" at bounding box center [378, 80] width 449 height 16
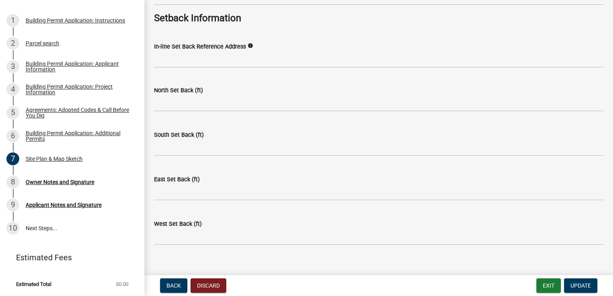
scroll to position [955, 0]
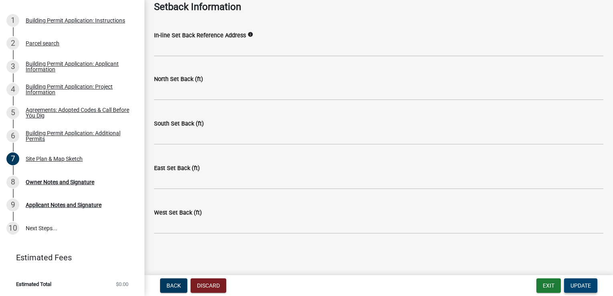
click at [578, 288] on span "Update" at bounding box center [581, 286] width 20 height 6
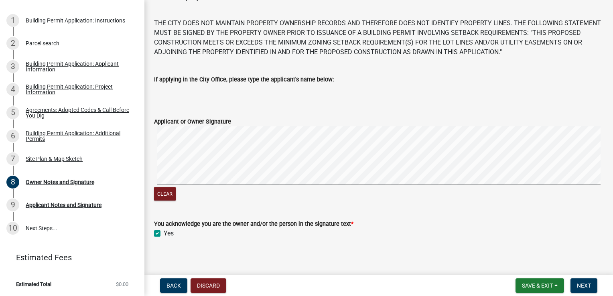
scroll to position [57, 0]
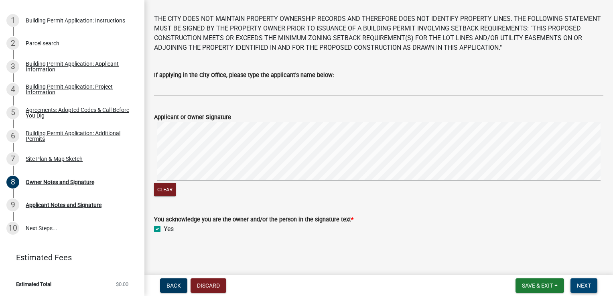
click at [586, 285] on span "Next" at bounding box center [584, 286] width 14 height 6
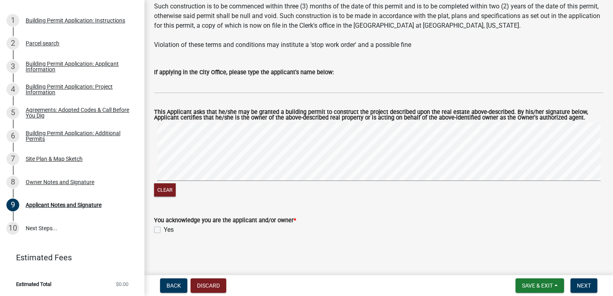
scroll to position [108, 0]
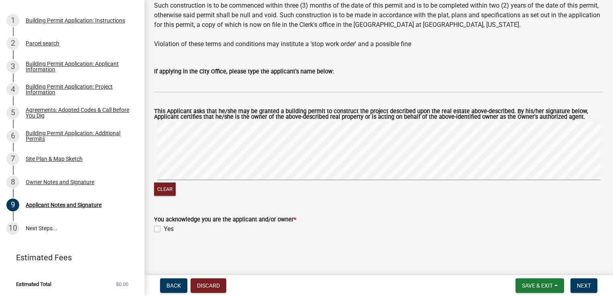
drag, startPoint x: 156, startPoint y: 226, endPoint x: 161, endPoint y: 228, distance: 5.0
click at [164, 227] on label "Yes" at bounding box center [169, 229] width 10 height 10
click at [164, 227] on input "Yes" at bounding box center [166, 226] width 5 height 5
checkbox input "true"
click at [579, 286] on span "Next" at bounding box center [584, 286] width 14 height 6
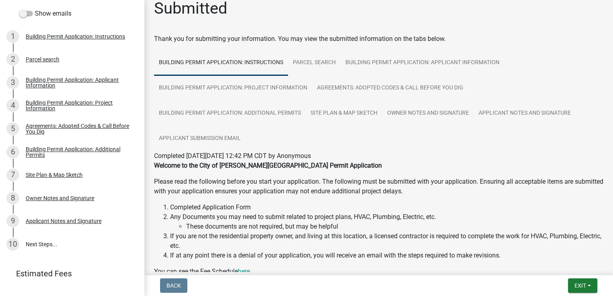
scroll to position [0, 0]
